Goal: Task Accomplishment & Management: Manage account settings

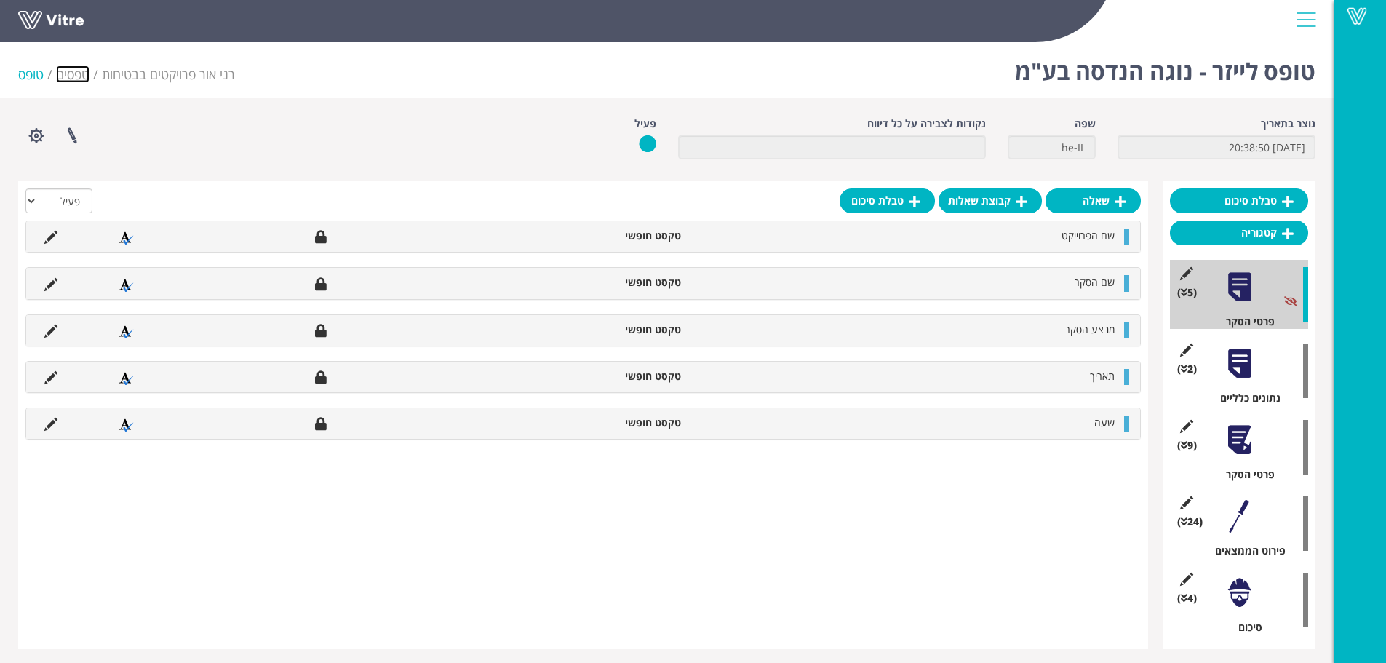
click at [71, 76] on link "טפסים" at bounding box center [72, 73] width 33 height 17
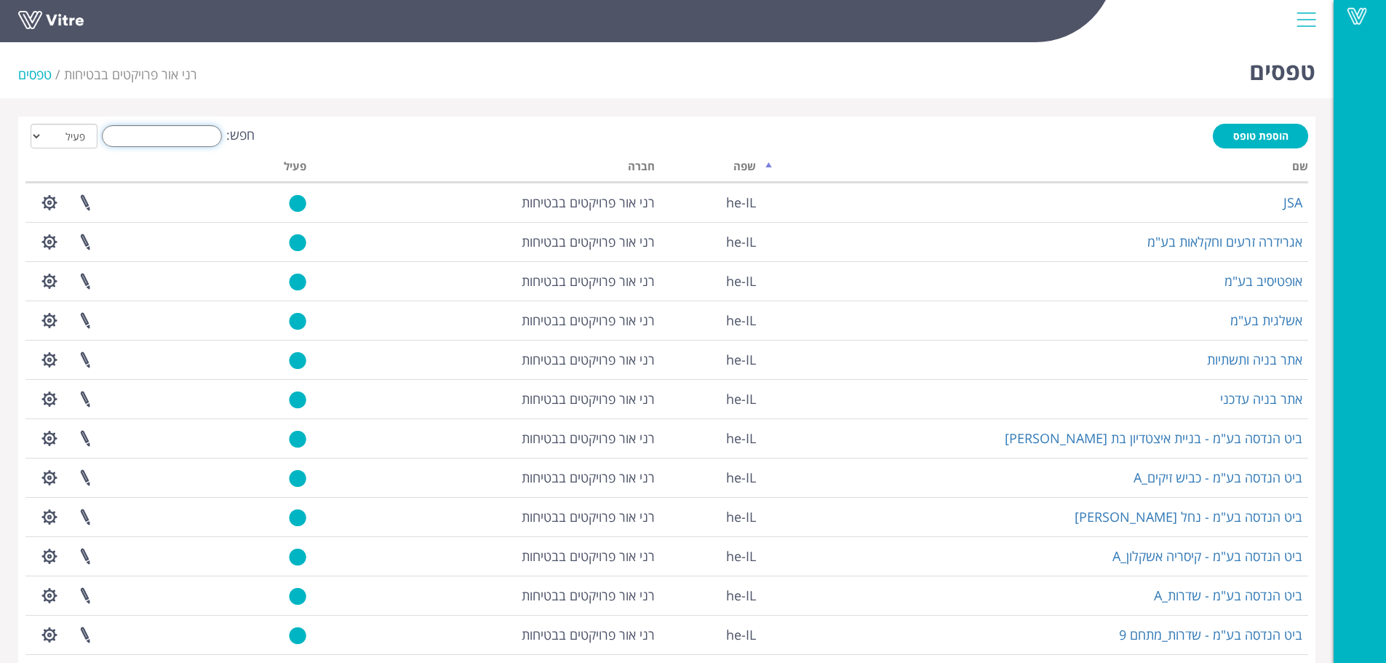
click at [169, 136] on input "חפש:" at bounding box center [162, 136] width 120 height 22
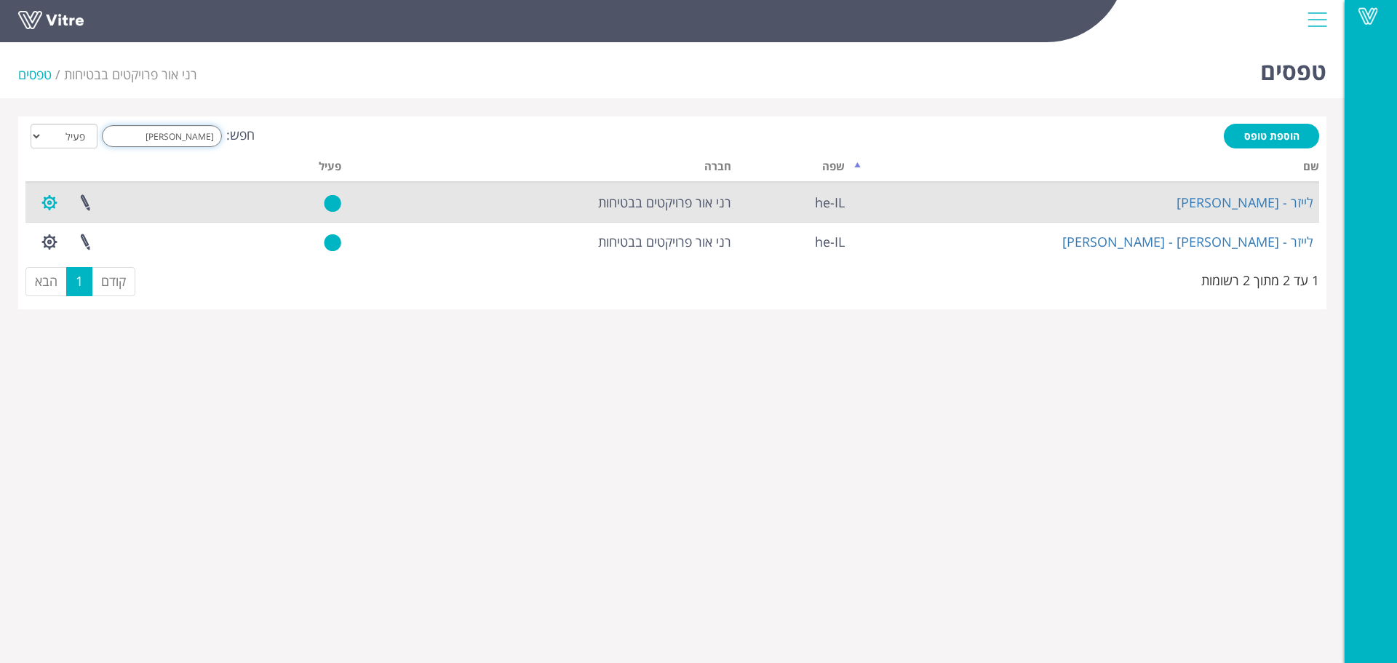
type input "[PERSON_NAME]"
click at [40, 201] on button "button" at bounding box center [49, 202] width 36 height 39
click at [70, 253] on link "הגדרת משתמשים" at bounding box center [89, 256] width 115 height 19
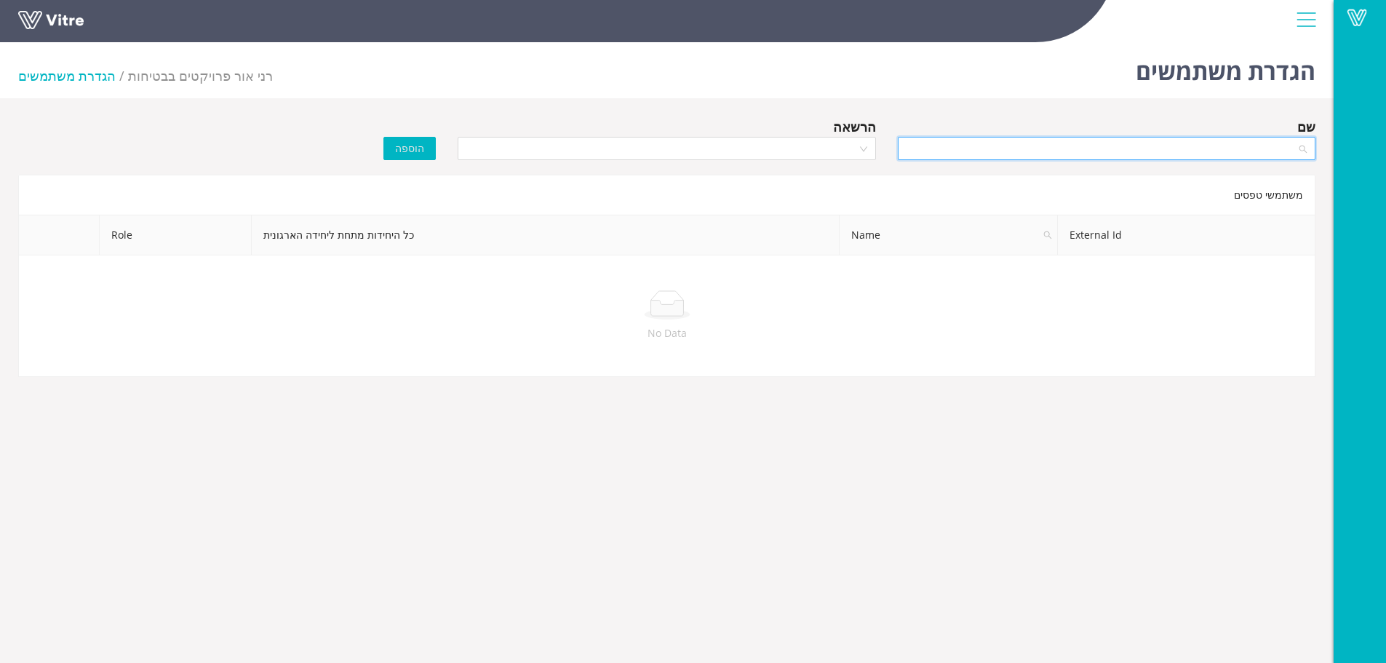
click at [1005, 153] on input "search" at bounding box center [1101, 148] width 390 height 22
click at [1006, 191] on div "rani ohana" at bounding box center [1106, 200] width 418 height 23
click at [763, 152] on input "search" at bounding box center [661, 148] width 390 height 22
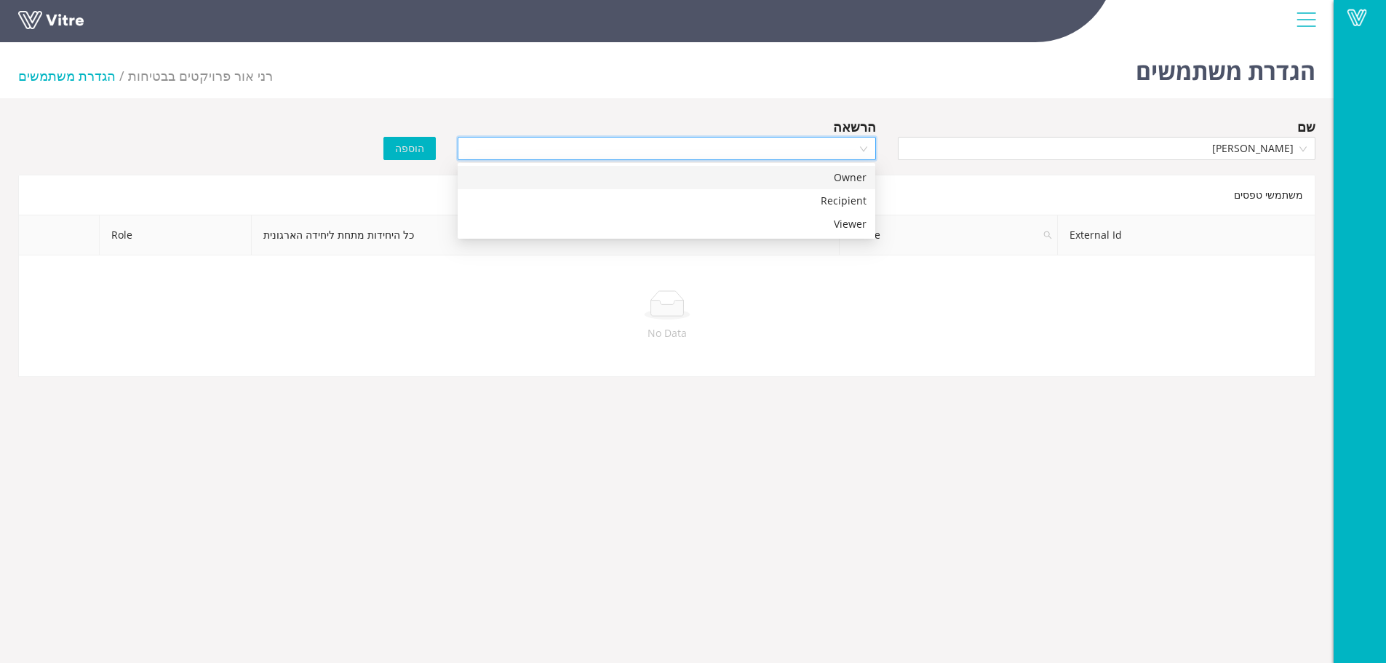
click at [746, 180] on div "Owner" at bounding box center [666, 177] width 400 height 16
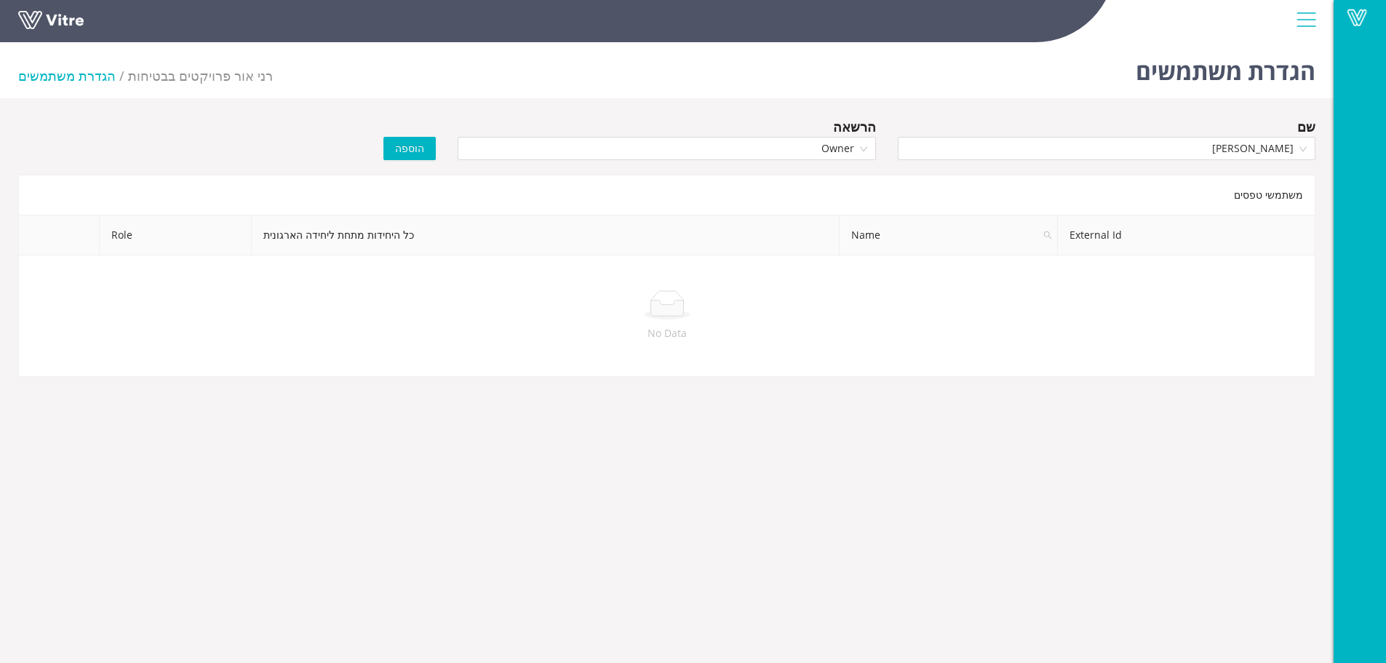
click at [412, 150] on span "הוספה" at bounding box center [409, 148] width 29 height 16
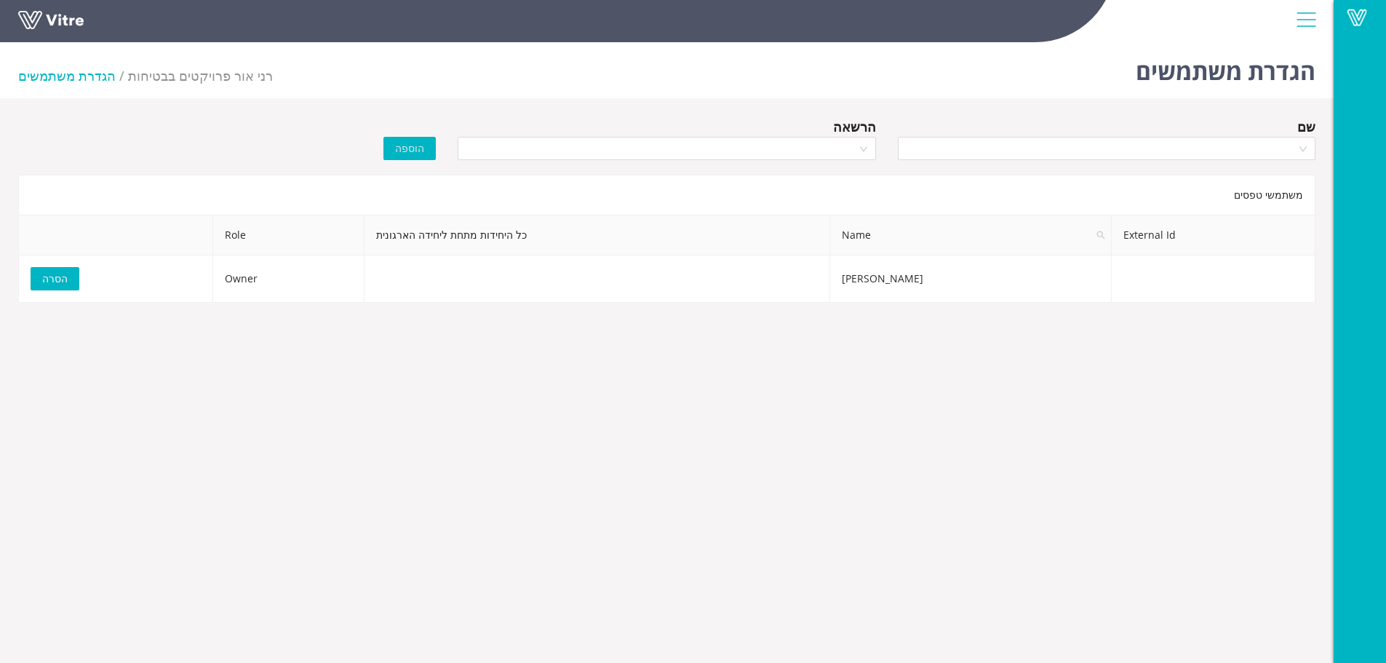
click at [68, 75] on li "הגדרת משתמשים" at bounding box center [73, 75] width 110 height 20
drag, startPoint x: 194, startPoint y: 65, endPoint x: 151, endPoint y: 76, distance: 44.8
click at [164, 73] on li "רני אור פרויקטים בבטיחות" at bounding box center [200, 75] width 145 height 20
click at [137, 79] on span "רני אור פרויקטים בבטיחות" at bounding box center [200, 75] width 145 height 17
click at [60, 11] on link at bounding box center [72, 24] width 109 height 27
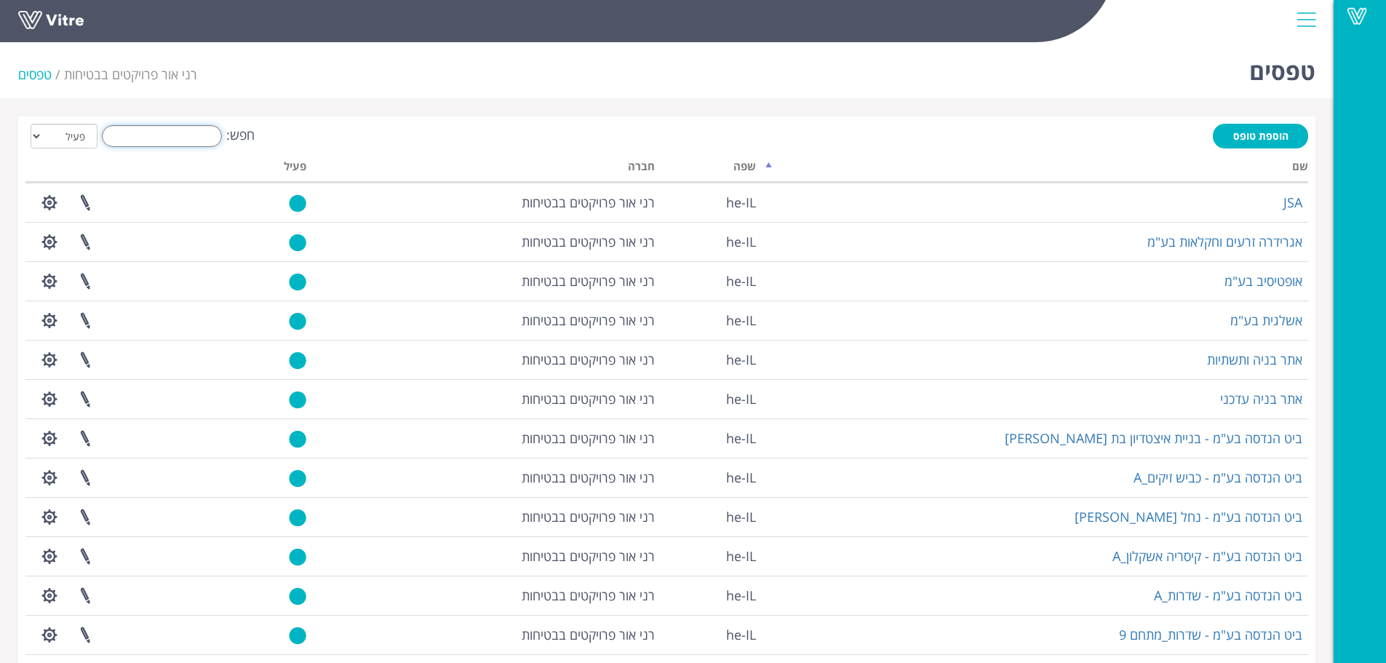
click at [197, 130] on input "חפש:" at bounding box center [162, 136] width 120 height 22
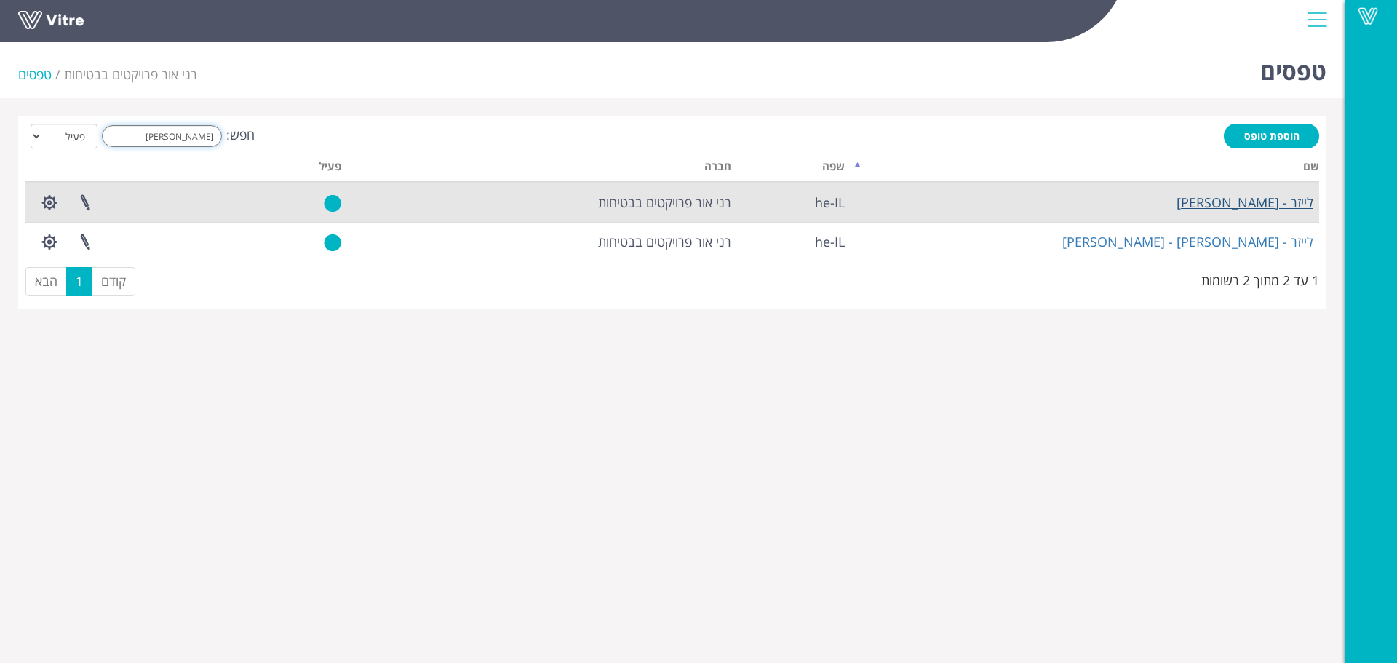
type input "[PERSON_NAME]"
click at [1221, 206] on link "לייזר - [PERSON_NAME]" at bounding box center [1244, 201] width 137 height 17
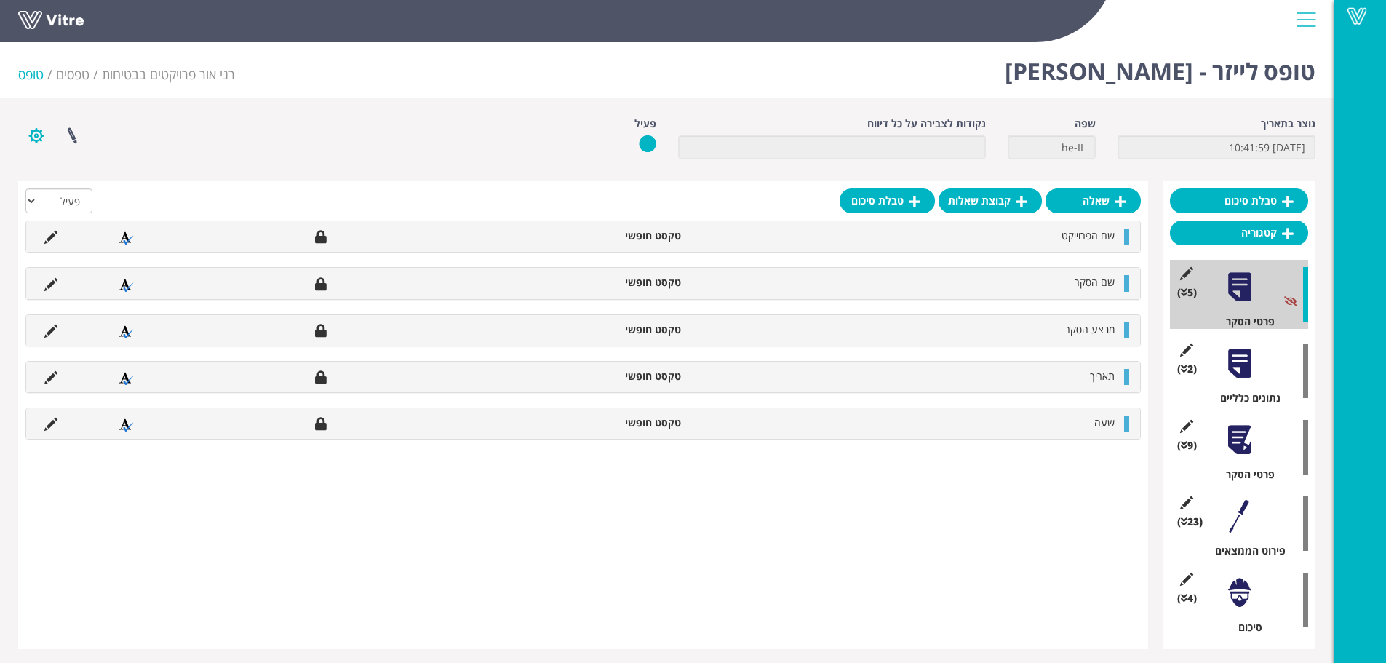
click at [35, 140] on button "button" at bounding box center [36, 135] width 36 height 39
click at [58, 185] on link "הגדרת משתמשים" at bounding box center [76, 189] width 115 height 19
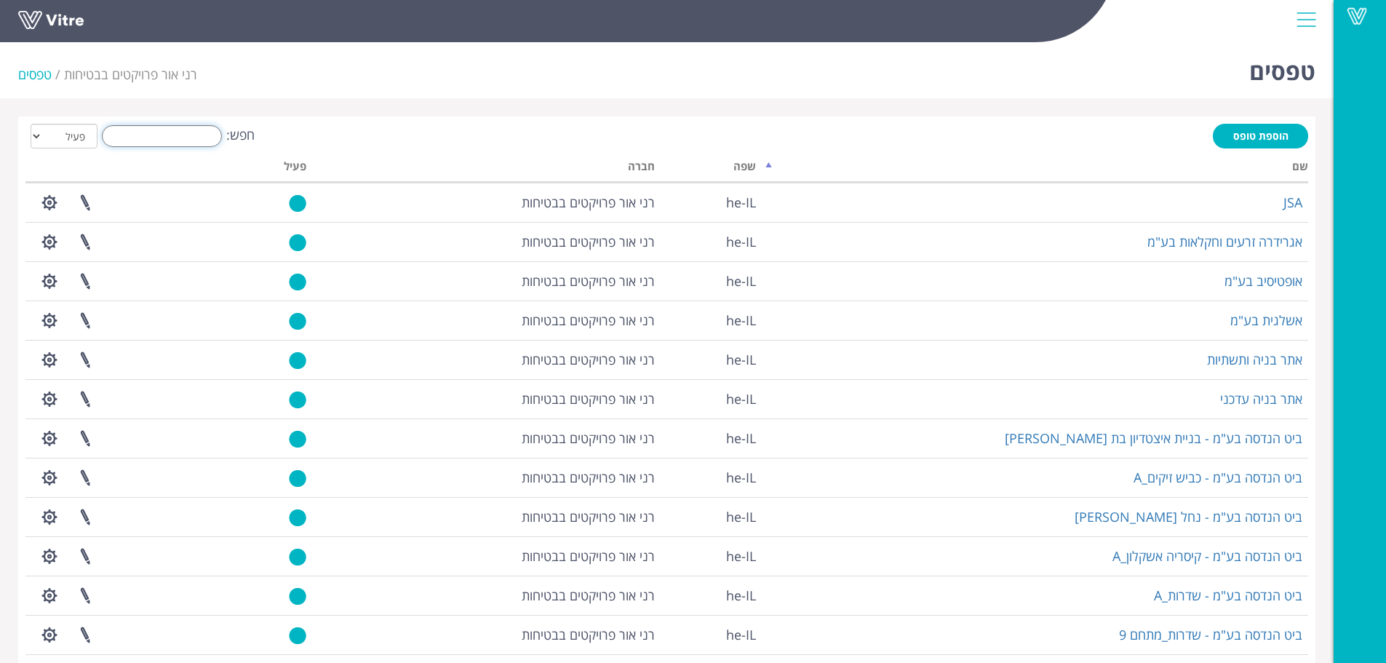
click at [184, 134] on input "חפש:" at bounding box center [162, 136] width 120 height 22
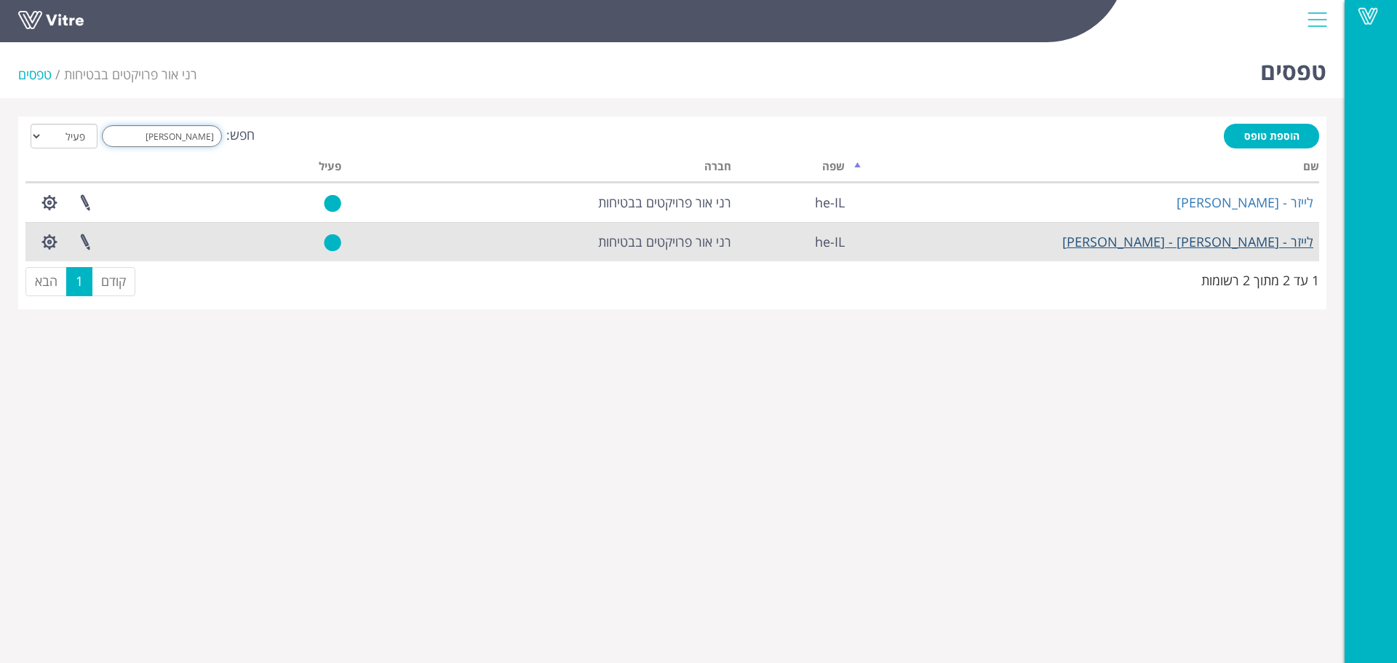
type input "[PERSON_NAME]"
click at [1165, 241] on link "לייזר - [PERSON_NAME] - [PERSON_NAME]" at bounding box center [1187, 241] width 251 height 17
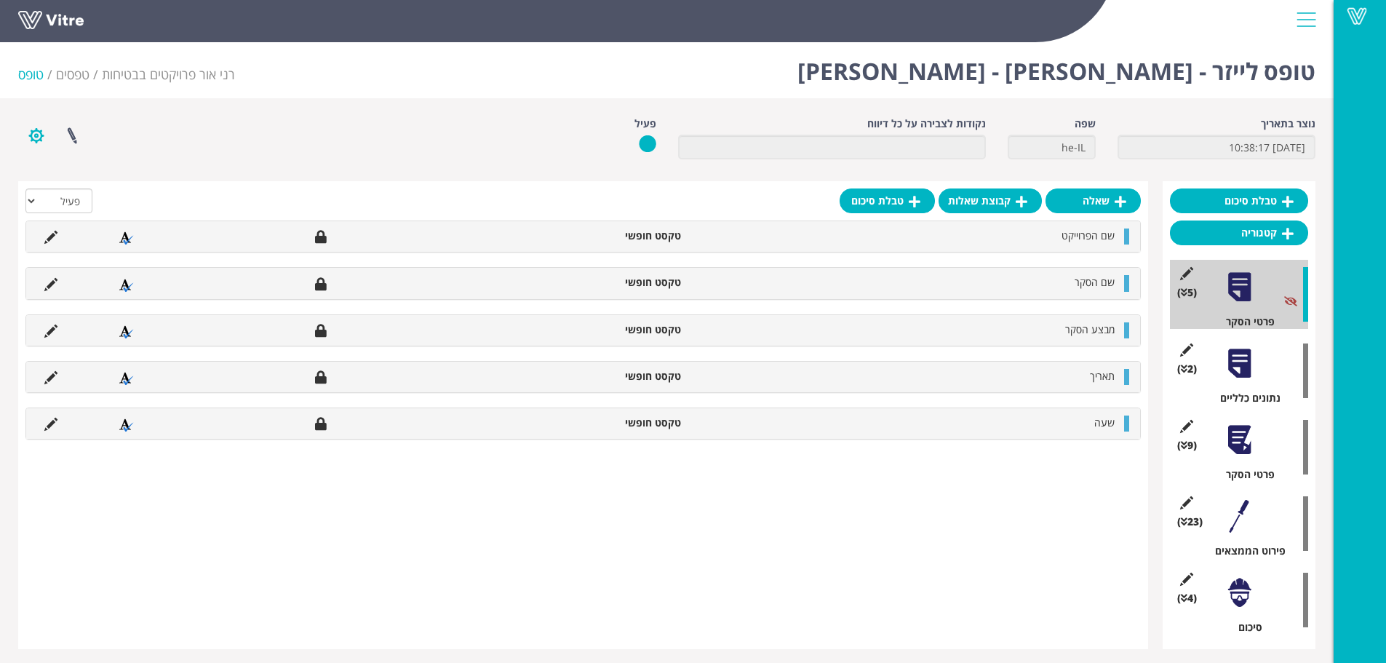
click at [31, 136] on button "button" at bounding box center [36, 135] width 36 height 39
click at [55, 185] on link "הגדרת משתמשים" at bounding box center [76, 189] width 115 height 19
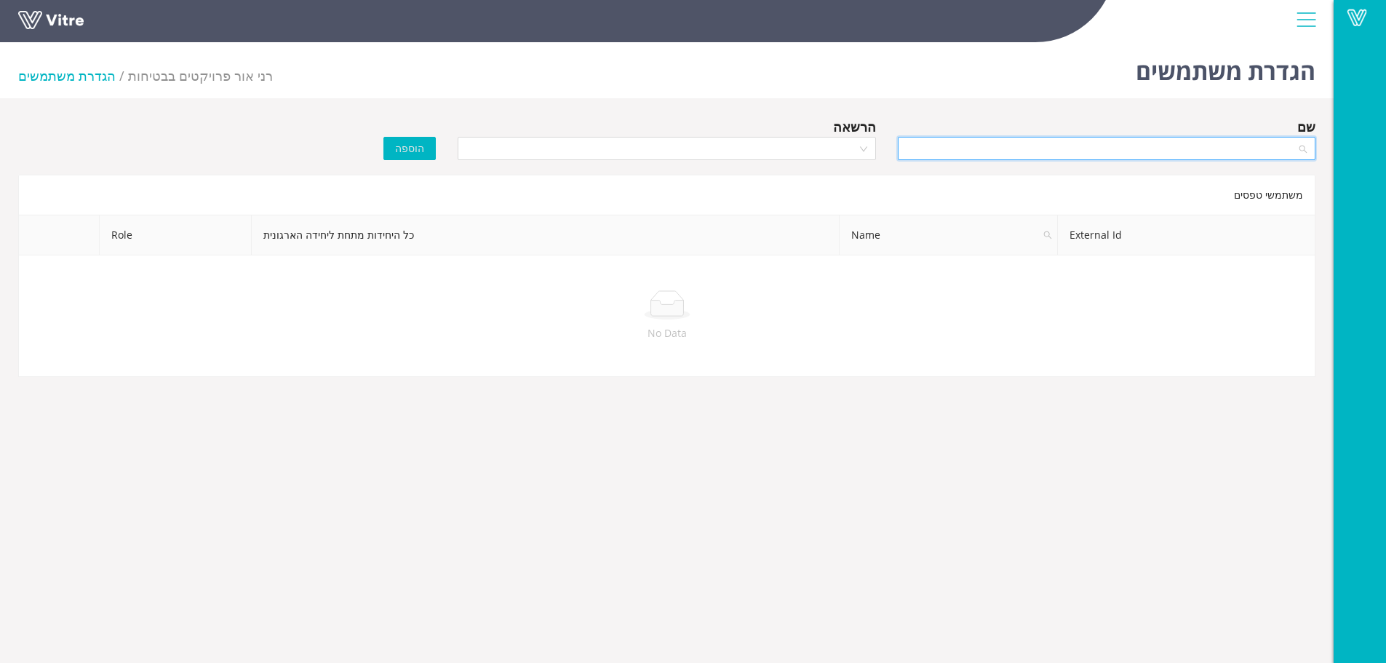
click at [988, 152] on input "search" at bounding box center [1101, 148] width 390 height 22
click at [999, 175] on div "[PERSON_NAME]" at bounding box center [1106, 177] width 400 height 16
click at [768, 149] on input "search" at bounding box center [661, 148] width 390 height 22
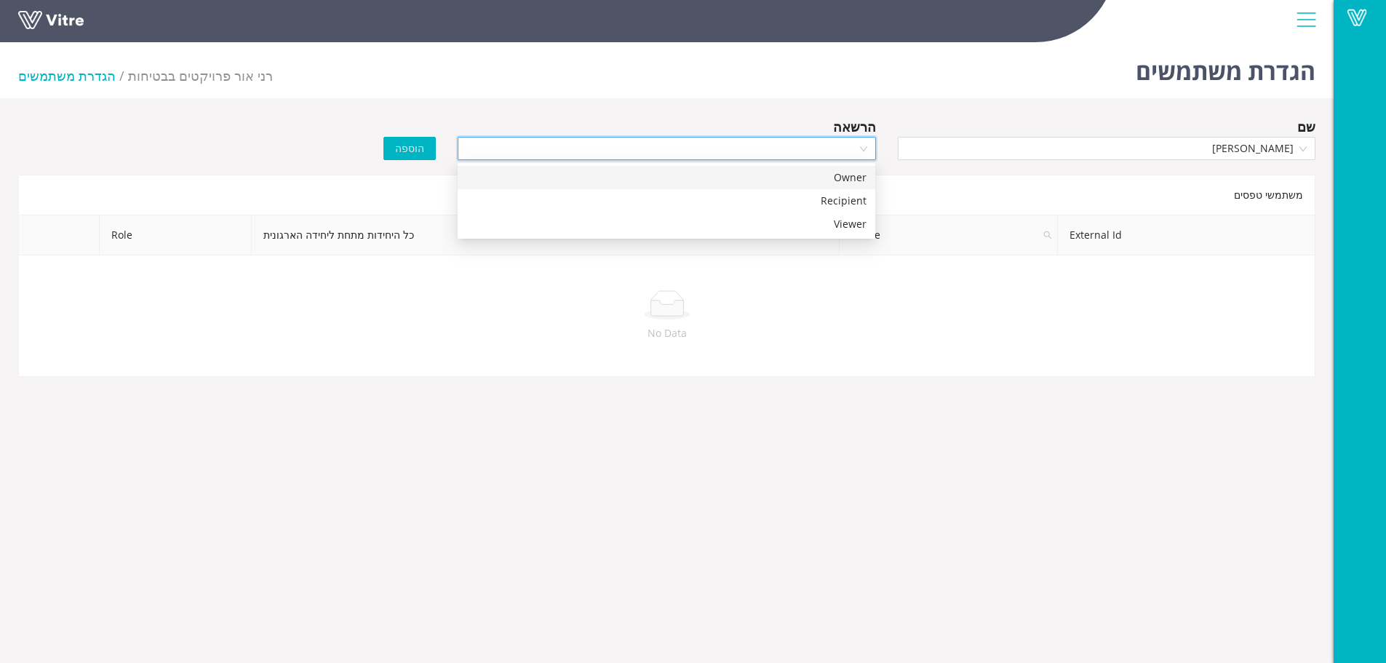
click at [777, 180] on div "Owner" at bounding box center [666, 177] width 400 height 16
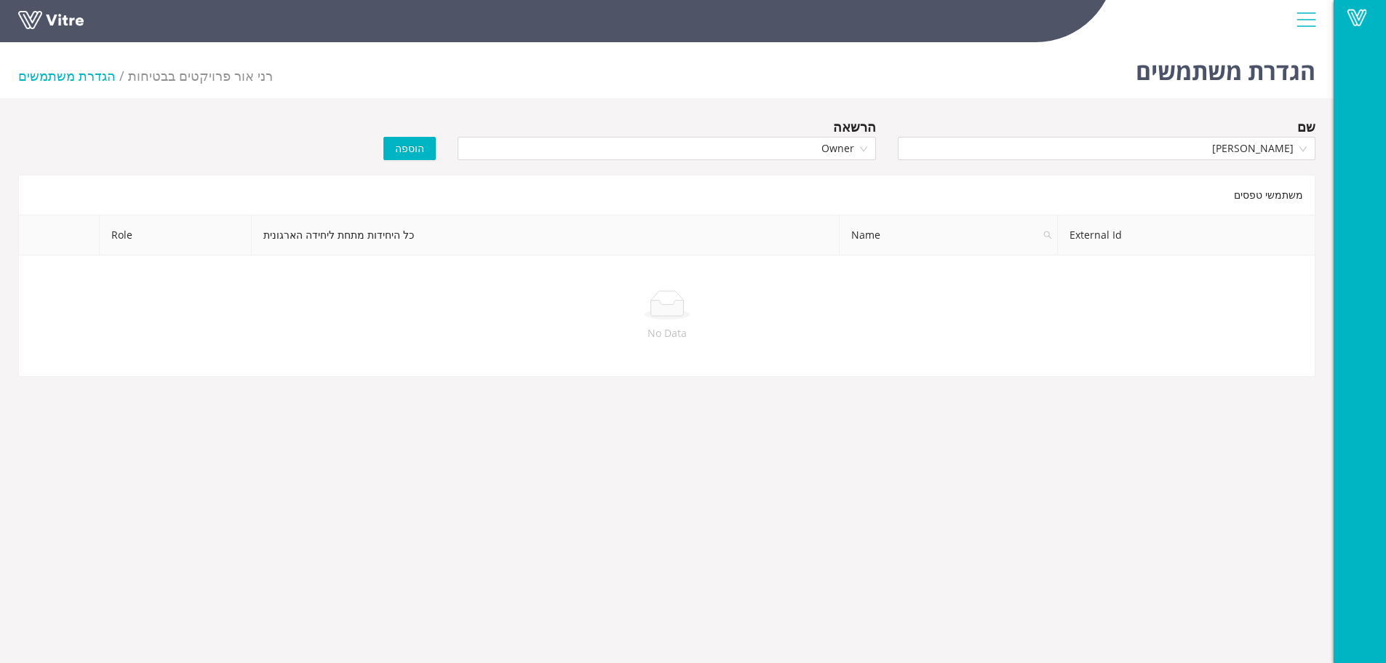
click at [407, 145] on span "הוספה" at bounding box center [409, 148] width 29 height 16
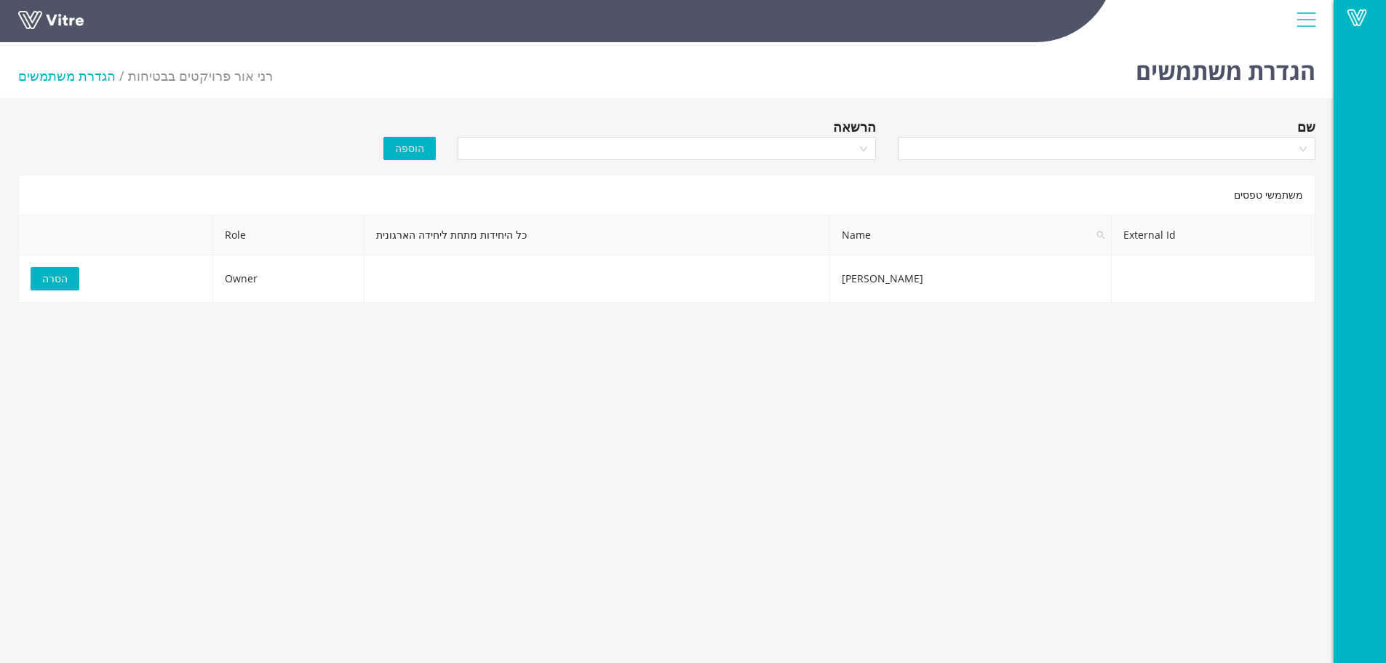
click at [303, 130] on div "הוספה" at bounding box center [337, 138] width 220 height 44
